Goal: Navigation & Orientation: Find specific page/section

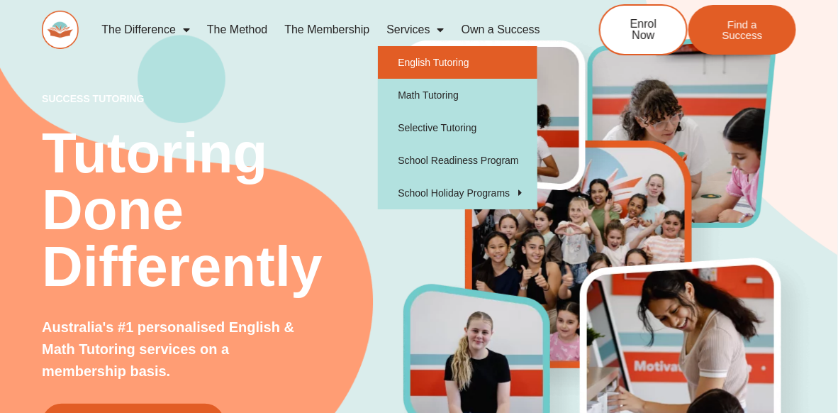
click at [426, 67] on link "English Tutoring" at bounding box center [458, 62] width 160 height 33
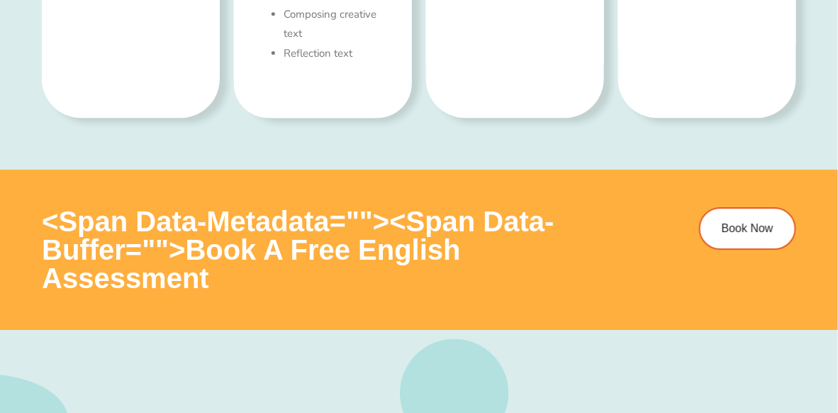
scroll to position [1153, 0]
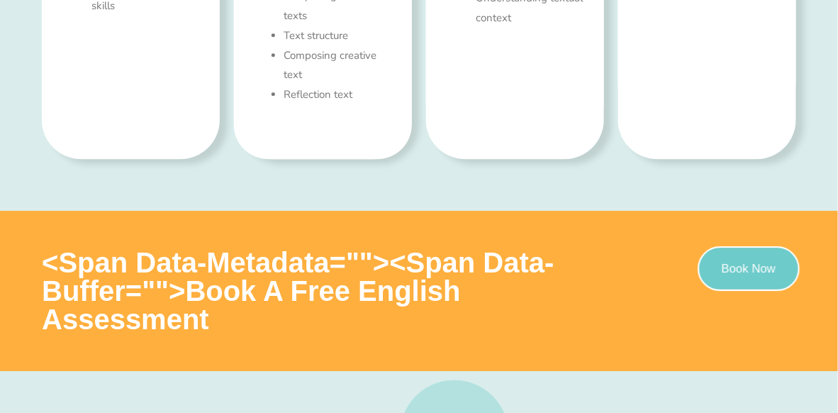
click at [757, 257] on link "Book Now" at bounding box center [749, 268] width 102 height 45
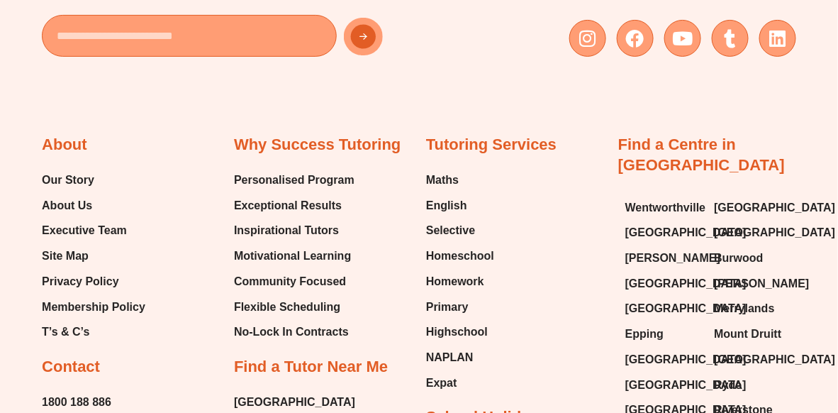
scroll to position [4796, 0]
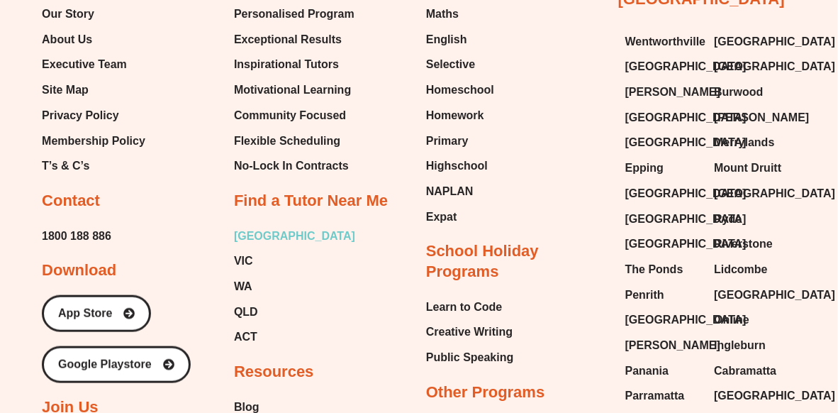
click at [248, 230] on span "[GEOGRAPHIC_DATA]" at bounding box center [294, 236] width 121 height 21
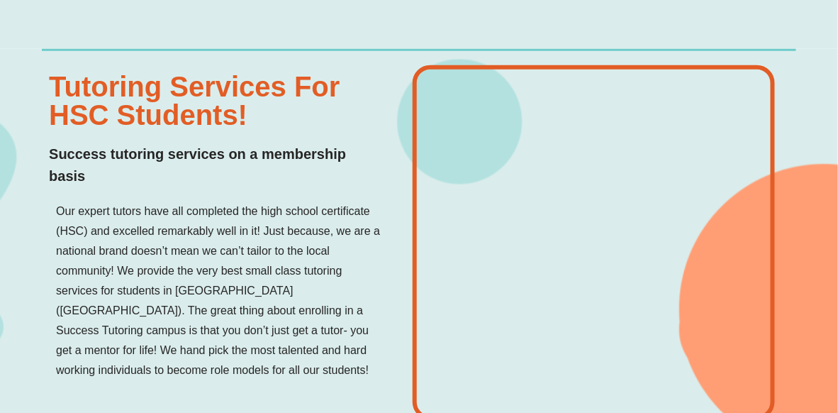
scroll to position [2151, 0]
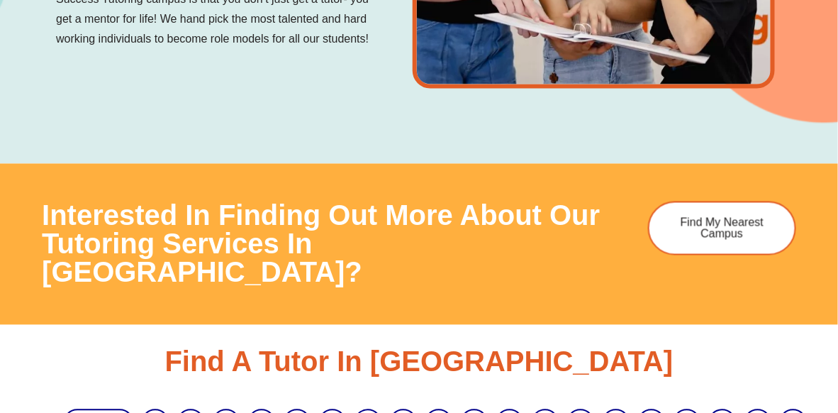
drag, startPoint x: 399, startPoint y: 270, endPoint x: 444, endPoint y: 238, distance: 54.9
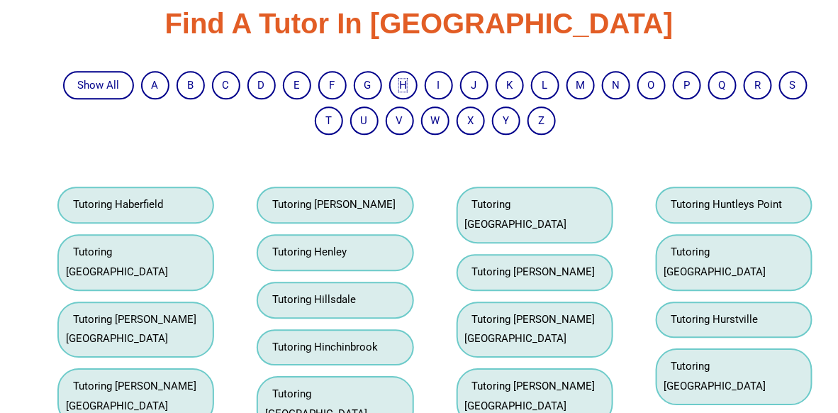
scroll to position [2483, 0]
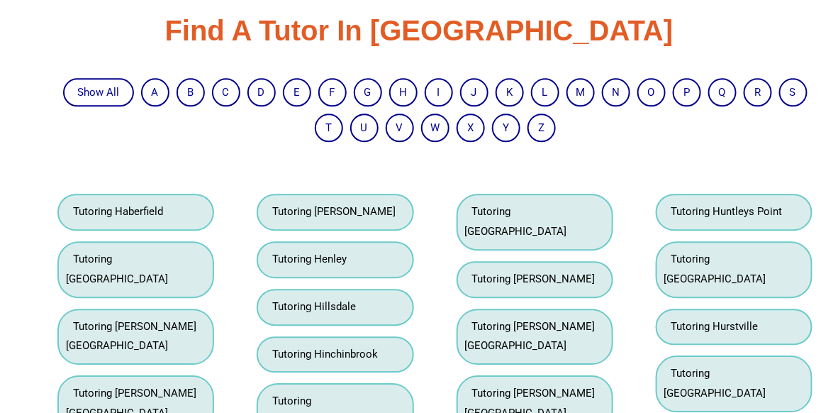
click at [711, 320] on link "Tutoring Hurstville" at bounding box center [712, 326] width 94 height 13
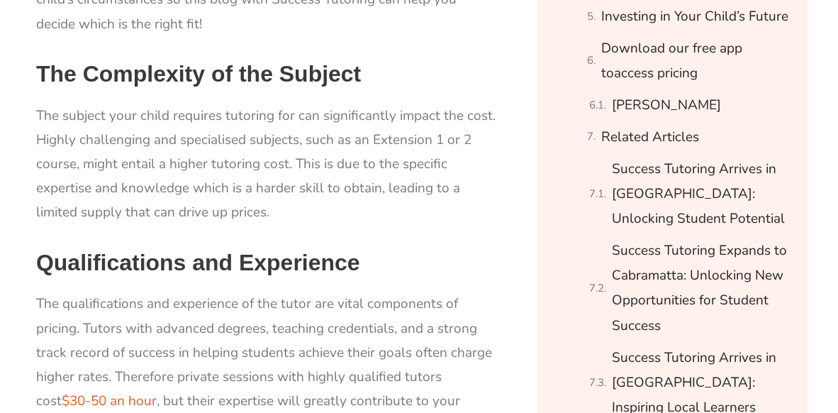
scroll to position [1158, 0]
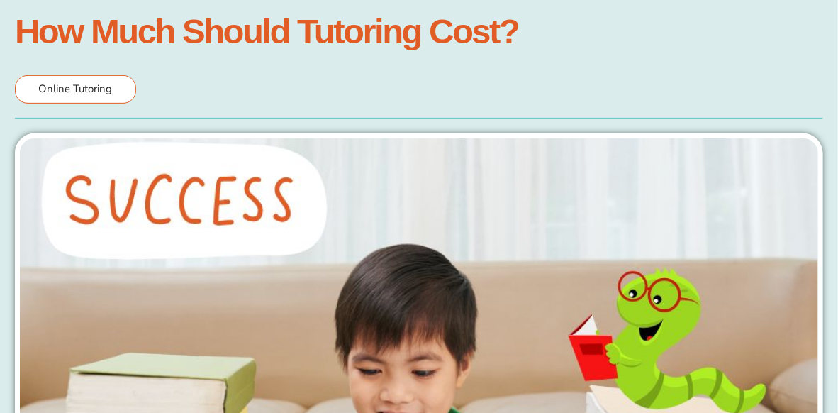
scroll to position [0, 0]
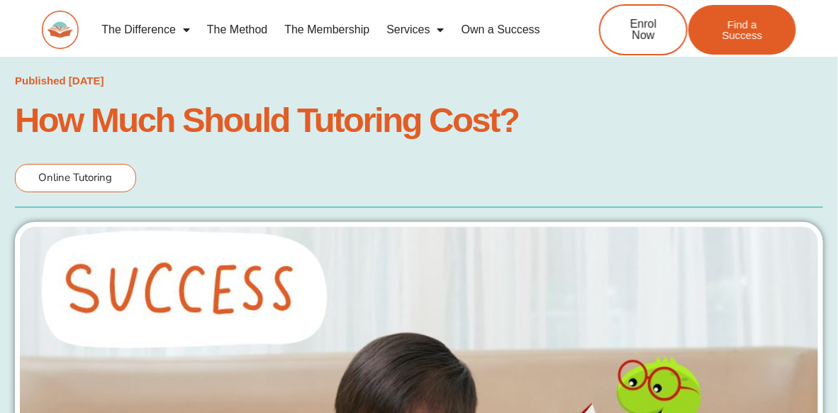
click at [237, 27] on link "The Method" at bounding box center [237, 29] width 77 height 33
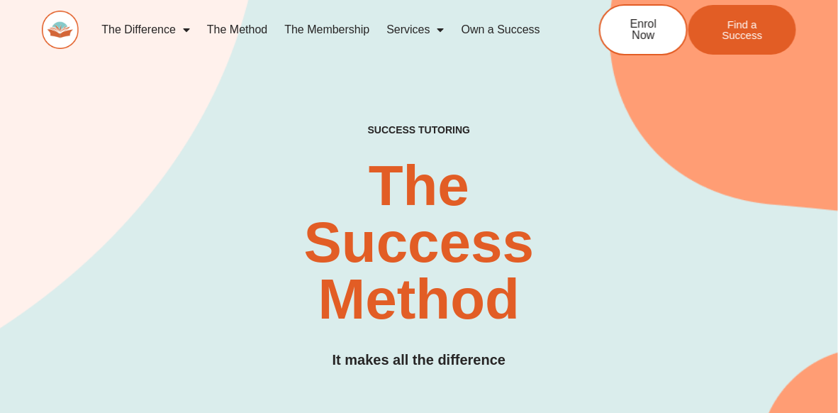
click at [60, 30] on img at bounding box center [60, 30] width 37 height 38
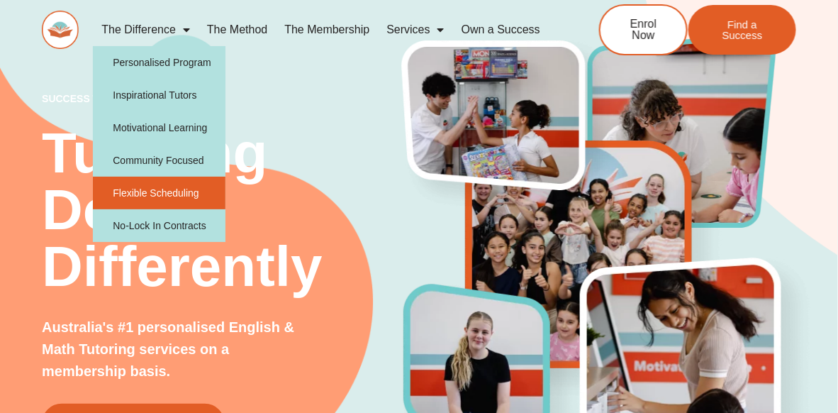
click at [191, 180] on link "Flexible Scheduling" at bounding box center [159, 193] width 133 height 33
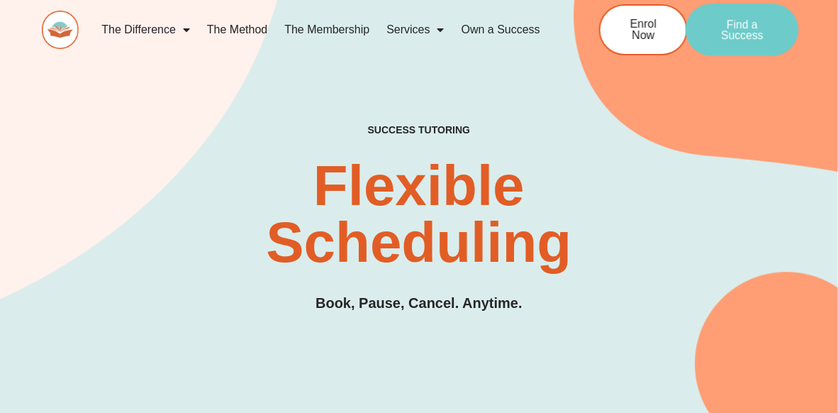
click at [753, 50] on link "Find a Success" at bounding box center [742, 30] width 113 height 52
